Goal: Check status: Check status

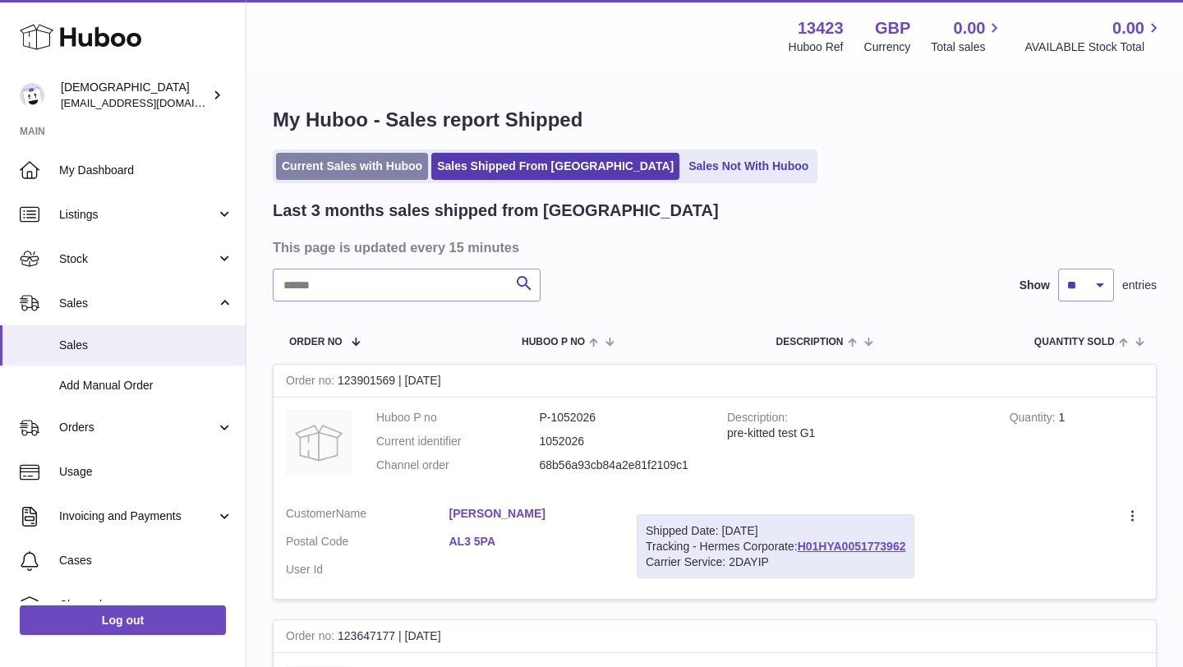
click at [339, 166] on link "Current Sales with Huboo" at bounding box center [352, 166] width 152 height 27
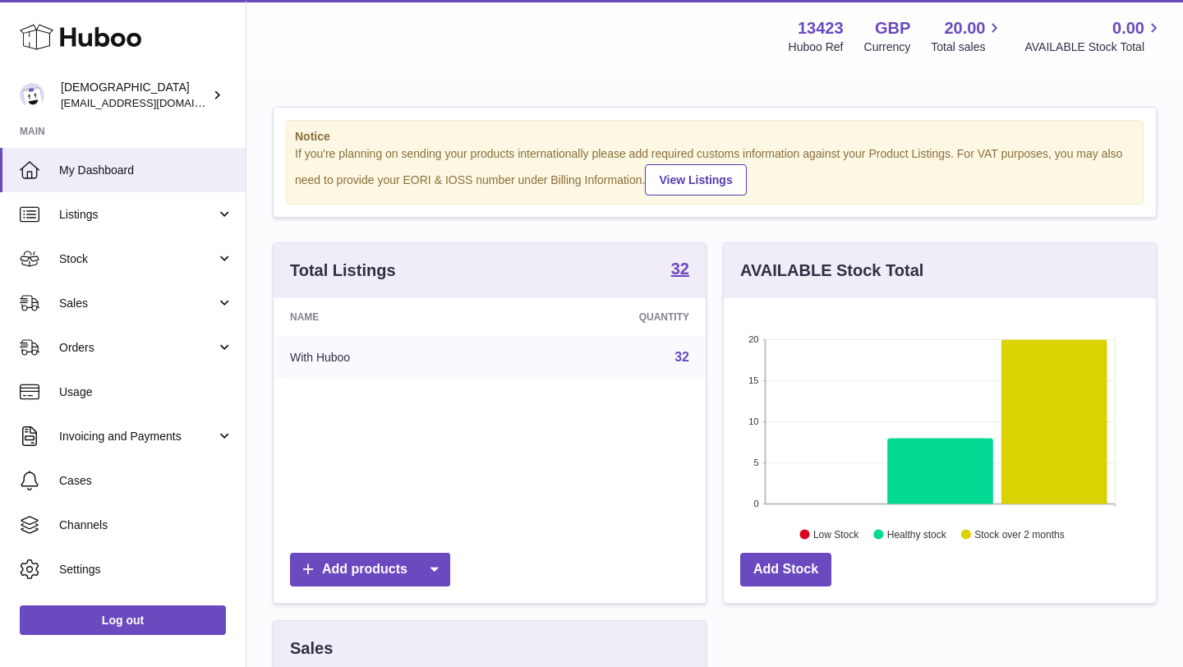
scroll to position [256, 432]
click at [94, 309] on span "Sales" at bounding box center [137, 304] width 157 height 16
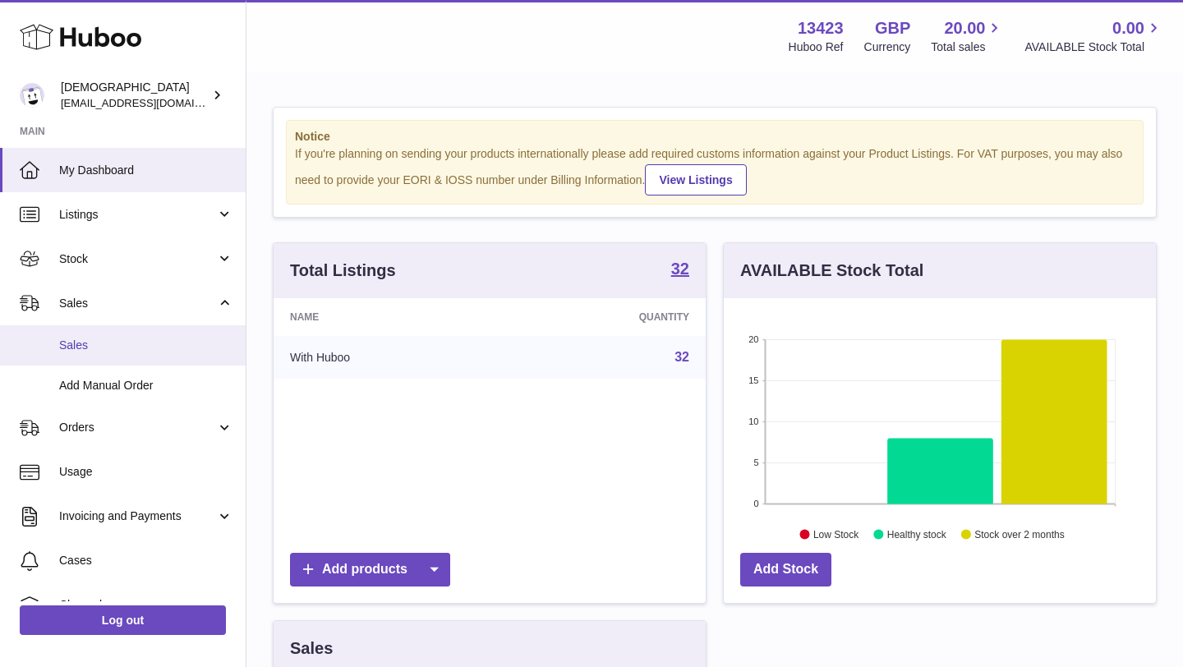
click at [92, 347] on span "Sales" at bounding box center [146, 346] width 174 height 16
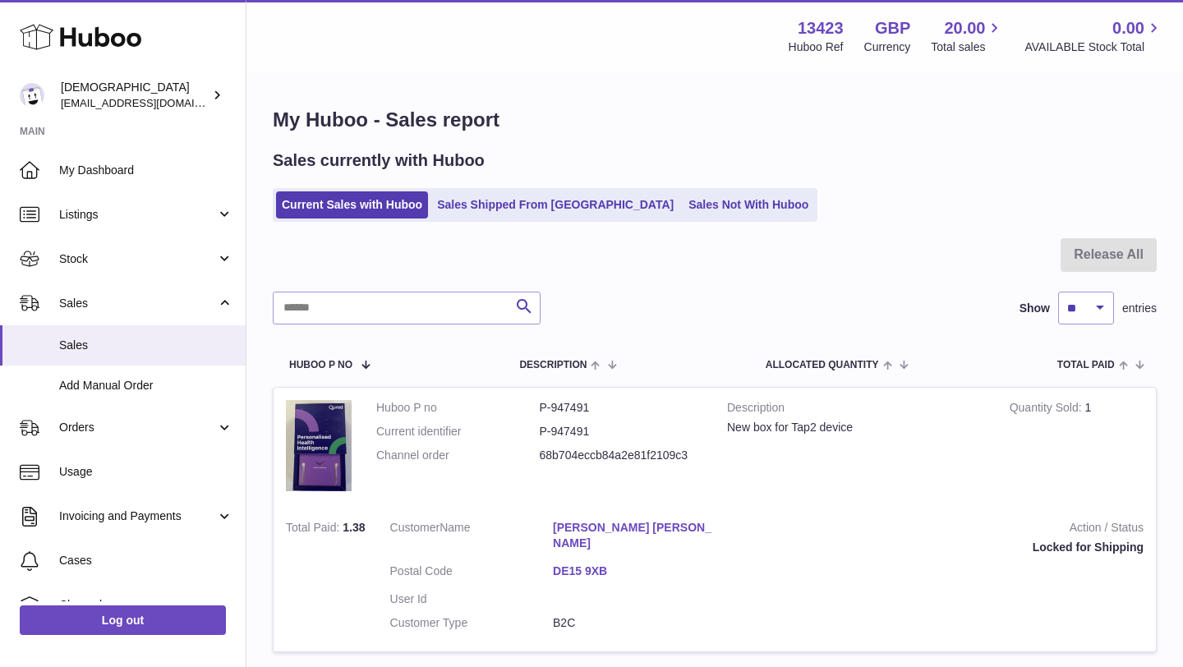
click at [564, 524] on link "Gary John Hateley" at bounding box center [635, 535] width 164 height 31
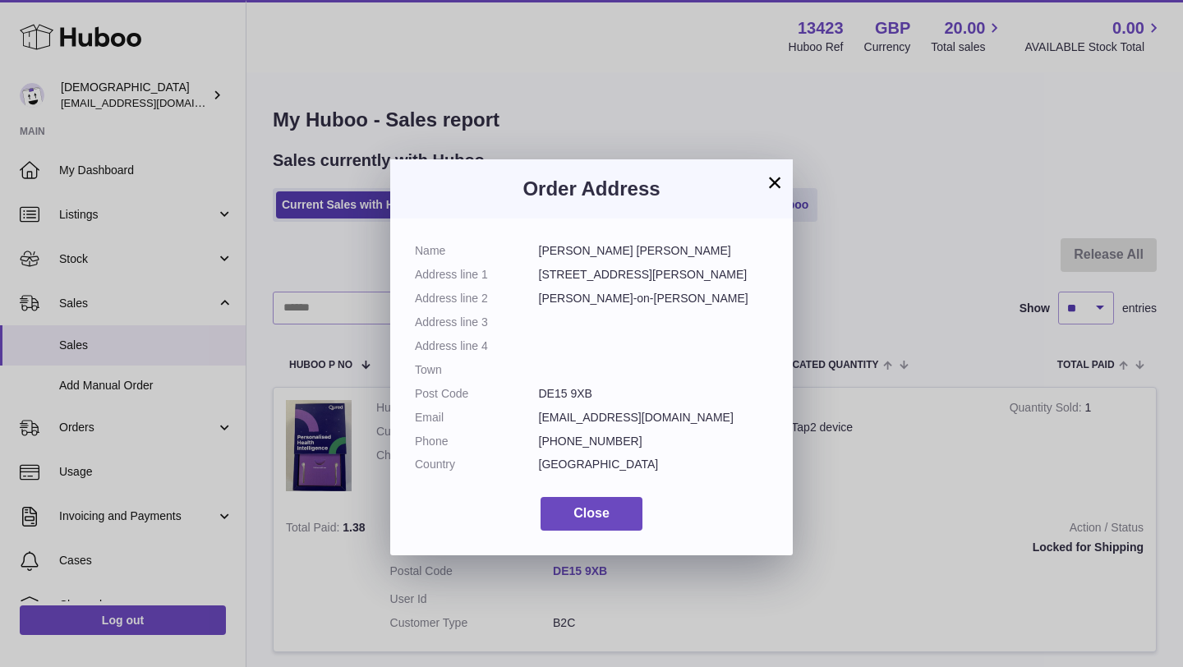
click at [775, 181] on button "×" at bounding box center [775, 183] width 20 height 20
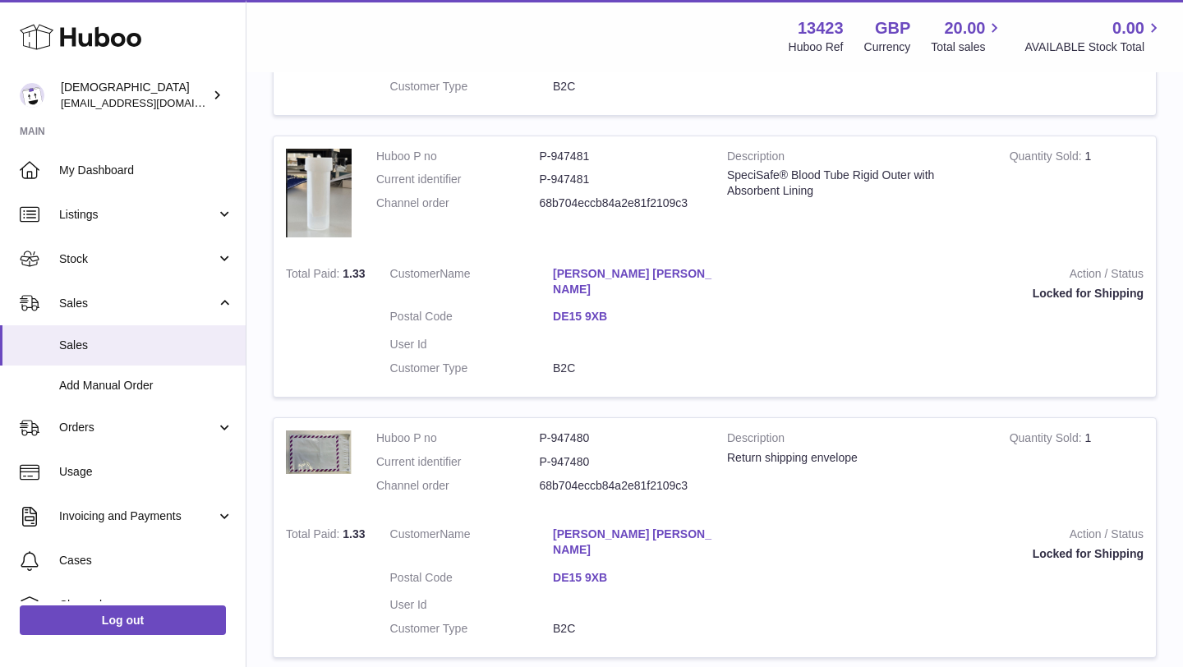
scroll to position [2388, 0]
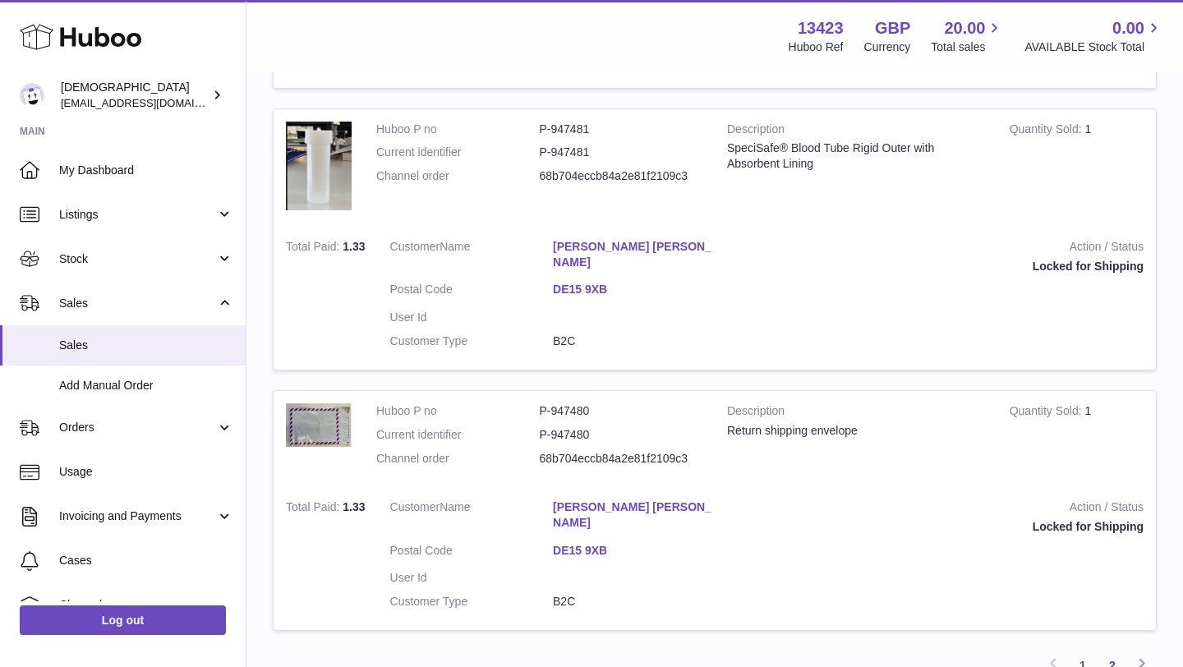
click at [1108, 651] on link "2" at bounding box center [1113, 666] width 30 height 30
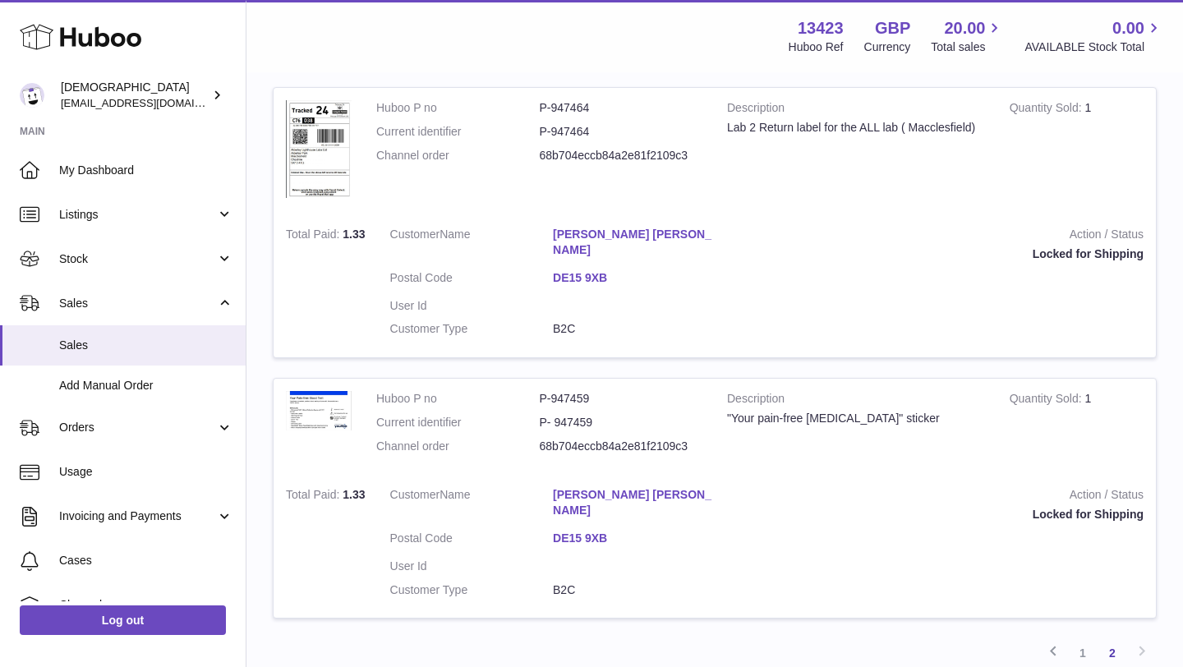
scroll to position [1165, 0]
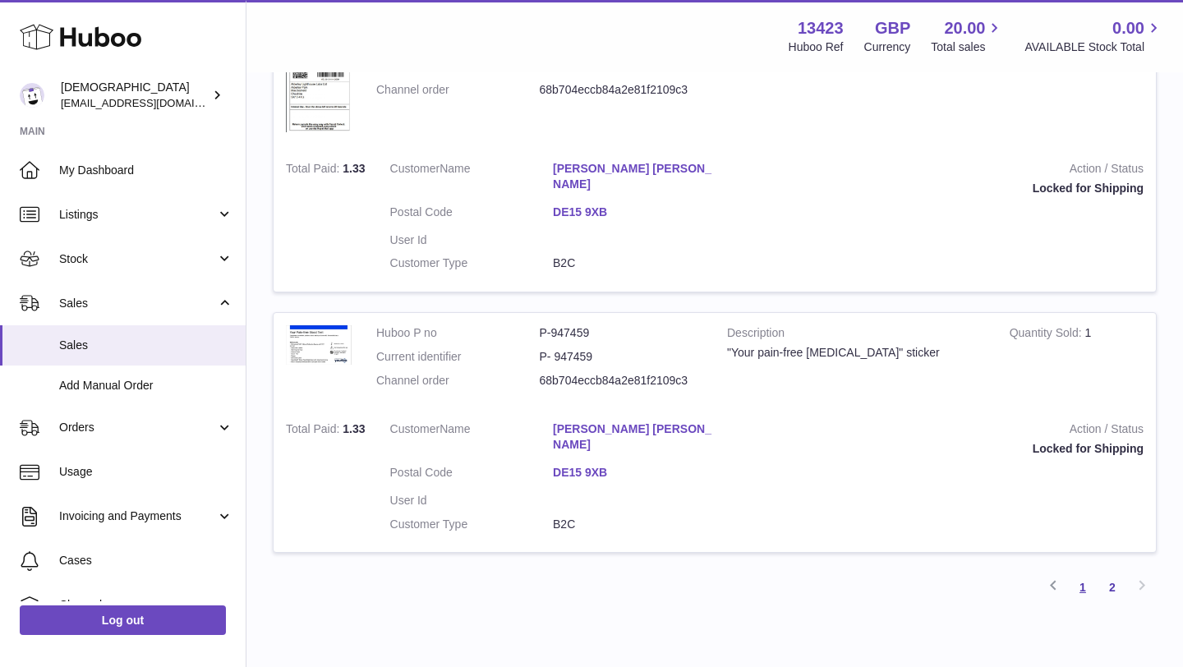
click at [1085, 573] on link "1" at bounding box center [1083, 588] width 30 height 30
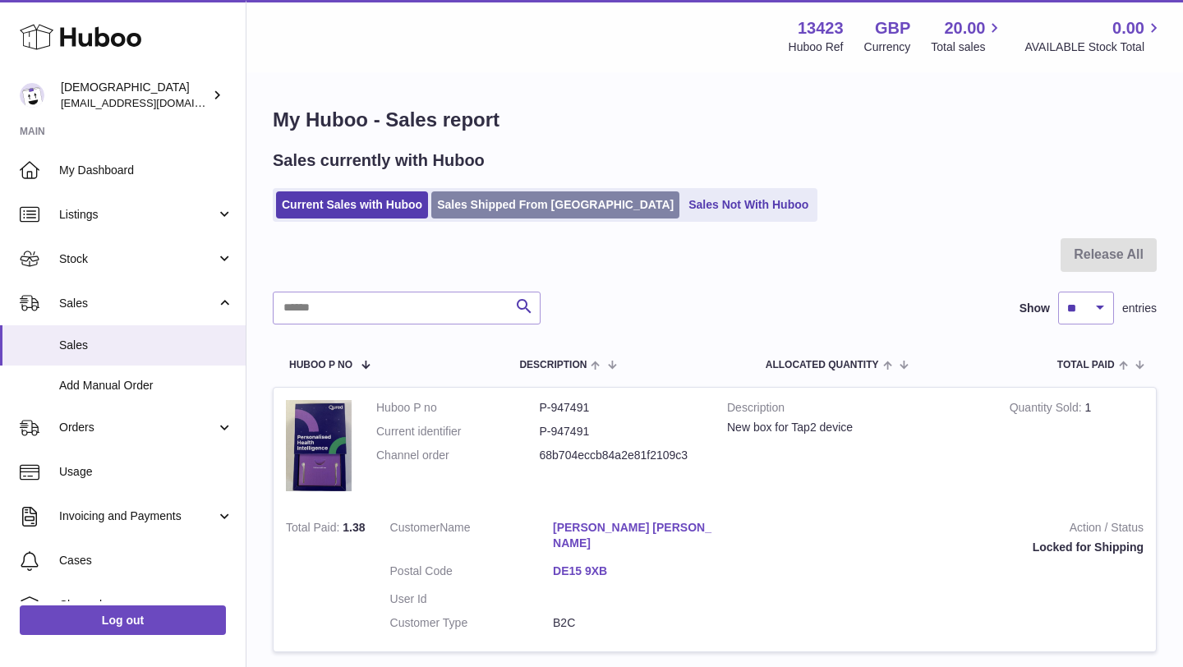
click at [528, 193] on link "Sales Shipped From [GEOGRAPHIC_DATA]" at bounding box center [555, 204] width 248 height 27
